Goal: Task Accomplishment & Management: Complete application form

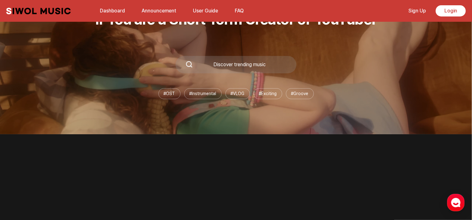
scroll to position [62, 0]
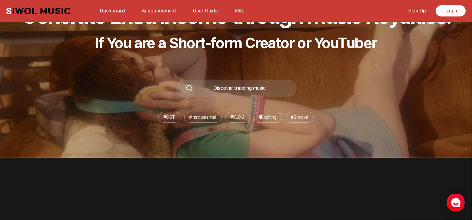
click at [164, 13] on link "Announcement" at bounding box center [159, 10] width 42 height 13
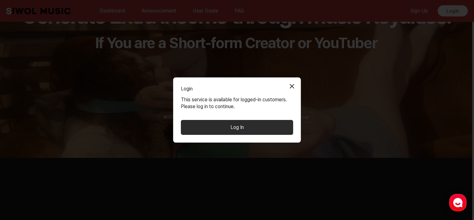
click at [292, 86] on button "Close Modal" at bounding box center [292, 86] width 12 height 12
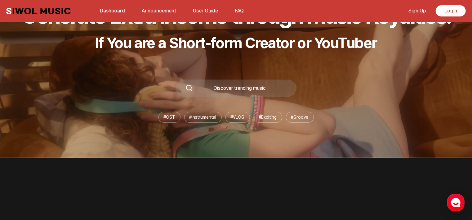
click at [203, 118] on li "# Instrumental" at bounding box center [203, 117] width 38 height 11
click at [230, 116] on li "# VLOG" at bounding box center [238, 117] width 25 height 11
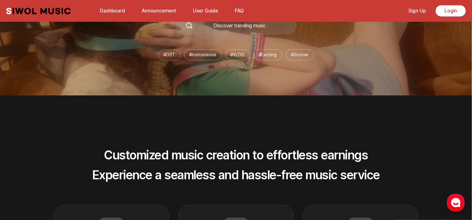
scroll to position [124, 0]
click at [229, 48] on div "Generate Extra Income through Music Royalties! If You are a Short-form Creator …" at bounding box center [236, 0] width 472 height 190
click at [240, 31] on div "Discover trending music" at bounding box center [236, 25] width 121 height 17
click at [239, 28] on div "Discover trending music" at bounding box center [240, 26] width 94 height 5
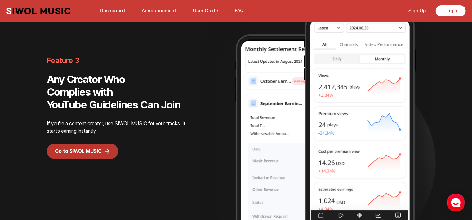
scroll to position [1086, 0]
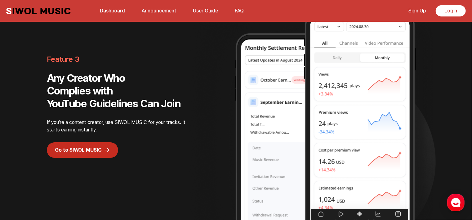
click at [77, 149] on link "Go to SIWOL MUSIC" at bounding box center [82, 150] width 71 height 16
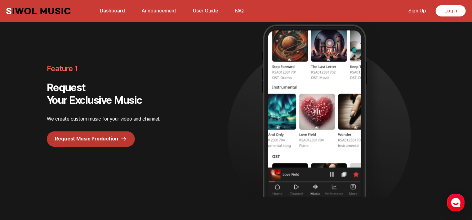
scroll to position [620, 0]
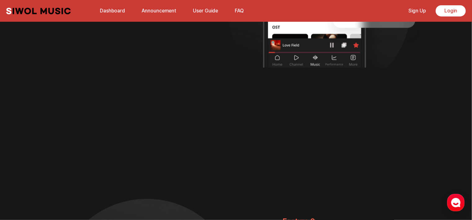
click at [243, 9] on button "FAQ" at bounding box center [239, 10] width 16 height 15
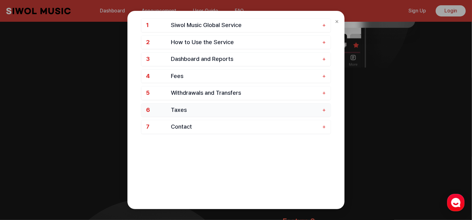
scroll to position [39, 0]
click at [199, 90] on span "Withdrawals and Transfers" at bounding box center [245, 92] width 148 height 7
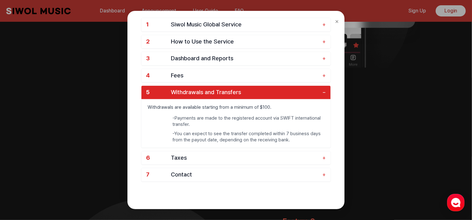
click at [199, 89] on span "Withdrawals and Transfers" at bounding box center [245, 92] width 148 height 7
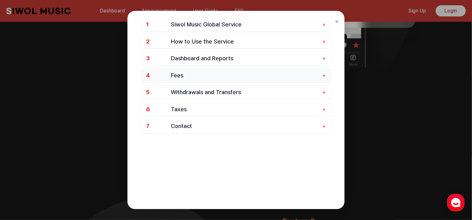
click at [199, 72] on span "Fees" at bounding box center [245, 75] width 148 height 7
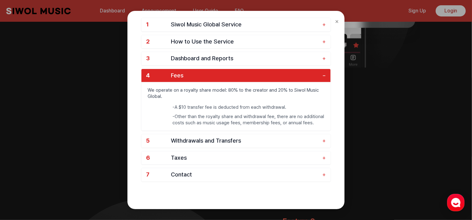
click at [199, 72] on span "Fees" at bounding box center [245, 75] width 148 height 7
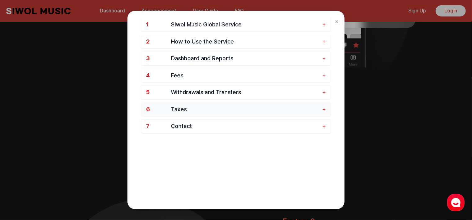
click at [201, 107] on span "Taxes" at bounding box center [245, 109] width 148 height 7
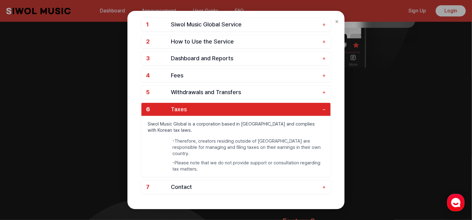
click at [201, 107] on span "Taxes" at bounding box center [245, 109] width 148 height 7
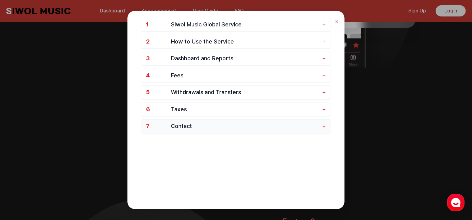
click at [196, 132] on button "7 Contact +" at bounding box center [235, 125] width 189 height 13
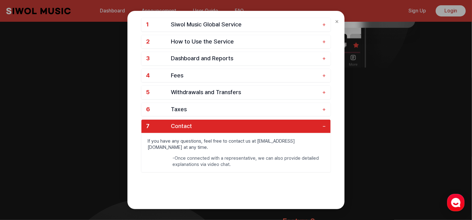
click at [194, 127] on span "Contact" at bounding box center [245, 126] width 148 height 7
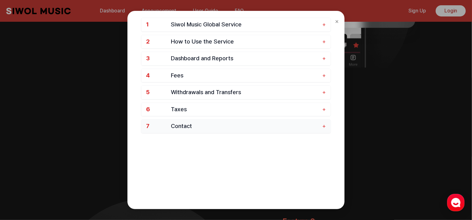
click at [194, 123] on span "Contact" at bounding box center [245, 126] width 148 height 7
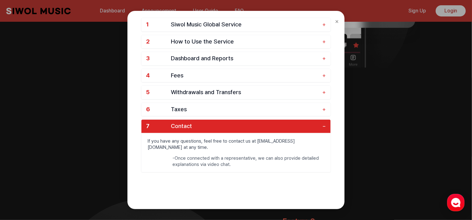
click at [194, 123] on span "Contact" at bounding box center [245, 126] width 148 height 7
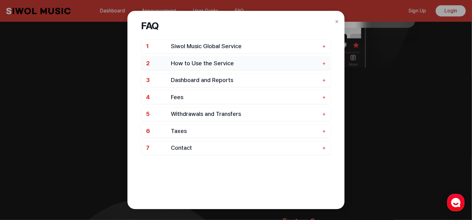
scroll to position [0, 0]
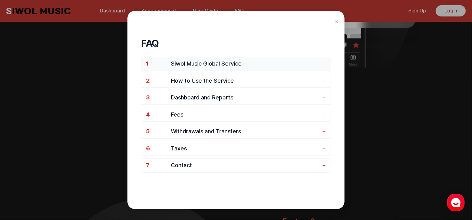
click at [208, 64] on span "Siwol Music Global Service" at bounding box center [245, 63] width 148 height 7
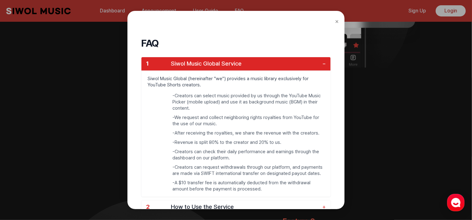
click at [208, 64] on span "Siwol Music Global Service" at bounding box center [245, 63] width 148 height 7
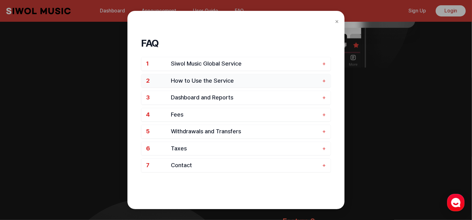
click at [208, 79] on span "How to Use the Service" at bounding box center [245, 80] width 148 height 7
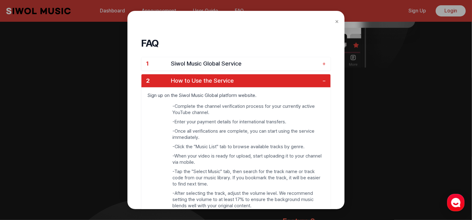
click at [208, 79] on span "How to Use the Service" at bounding box center [245, 80] width 148 height 7
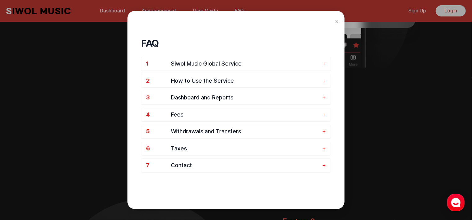
click at [390, 76] on div "× FAQ 1 Siwol Music Global Service + 2 How to Use the Service + 3 Dashboard and…" at bounding box center [236, 110] width 472 height 220
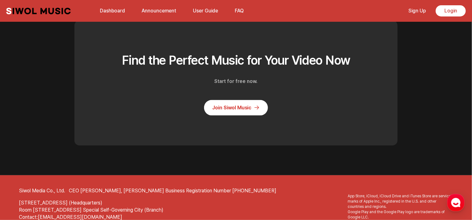
scroll to position [1670, 0]
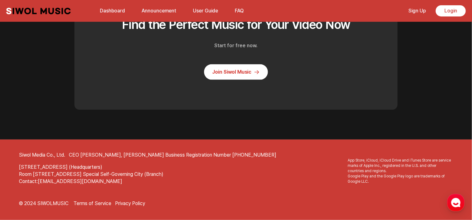
click at [207, 12] on link "User Guide" at bounding box center [205, 10] width 33 height 13
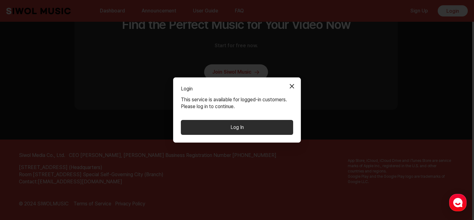
click at [248, 123] on button "Log In" at bounding box center [237, 127] width 112 height 15
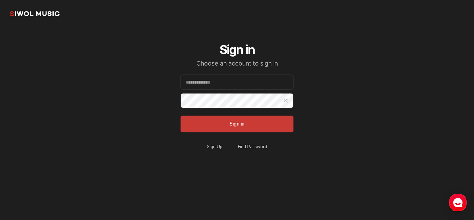
click at [211, 148] on link "Sign Up" at bounding box center [215, 146] width 16 height 4
click at [213, 82] on input "Email" at bounding box center [237, 81] width 113 height 15
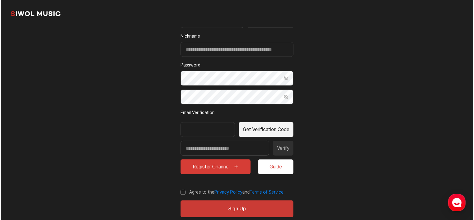
scroll to position [90, 0]
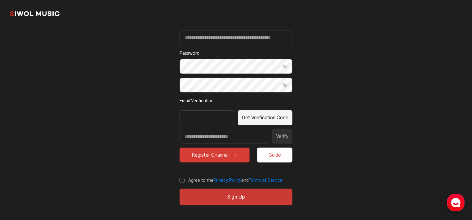
click at [215, 157] on button "Register Channel" at bounding box center [215, 154] width 70 height 15
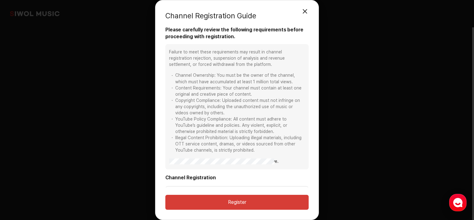
scroll to position [14, 0]
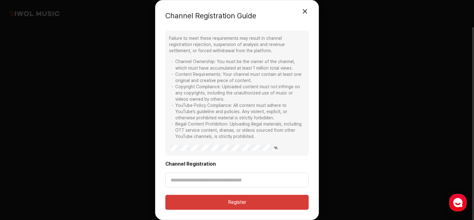
click at [356, 113] on div "Channel Registration Guide 모달 닫기 Please carefully review the following requirem…" at bounding box center [237, 110] width 474 height 220
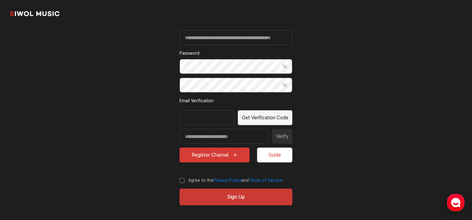
click at [277, 152] on button "Guide" at bounding box center [274, 154] width 35 height 15
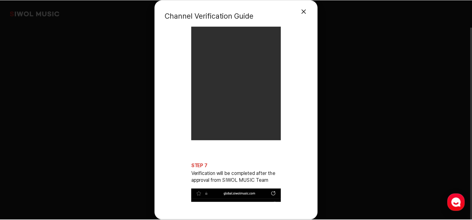
scroll to position [1241, 0]
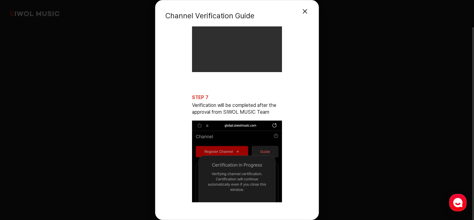
click at [361, 77] on div "Channel Verification Guide Close Modal STEP 1 Complete YouTube channel URL regi…" at bounding box center [237, 110] width 474 height 220
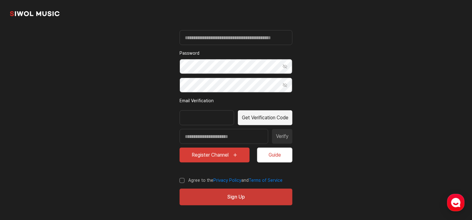
click at [271, 177] on link "Terms of Service" at bounding box center [266, 179] width 34 height 5
click at [458, 200] on use "button" at bounding box center [455, 202] width 9 height 9
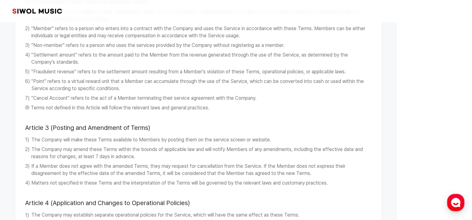
scroll to position [155, 0]
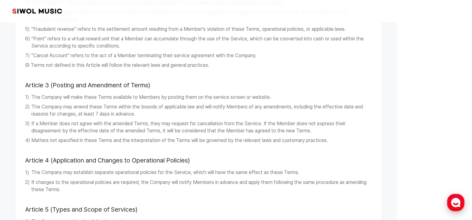
click at [453, 200] on use "button" at bounding box center [455, 202] width 9 height 9
